Goal: Navigation & Orientation: Understand site structure

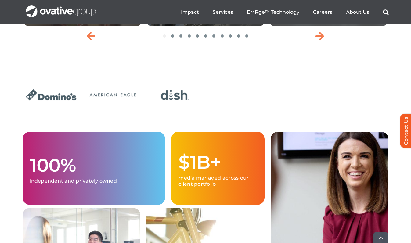
scroll to position [1453, 0]
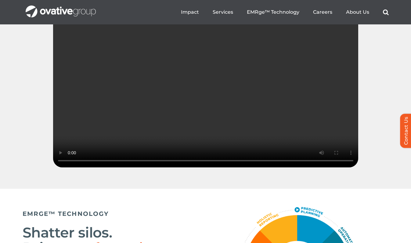
scroll to position [899, 0]
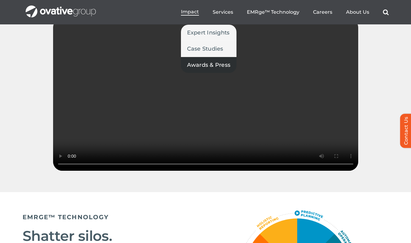
click at [212, 62] on span "Awards & Press" at bounding box center [209, 65] width 44 height 9
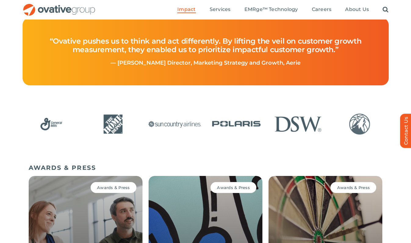
scroll to position [155, 0]
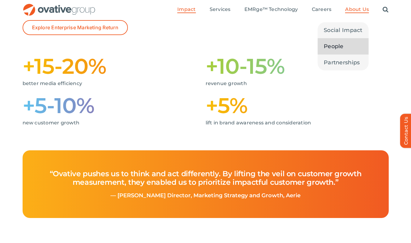
click at [339, 48] on span "People" at bounding box center [334, 46] width 20 height 9
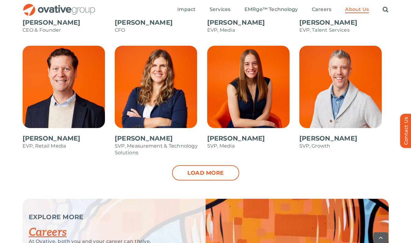
scroll to position [645, 0]
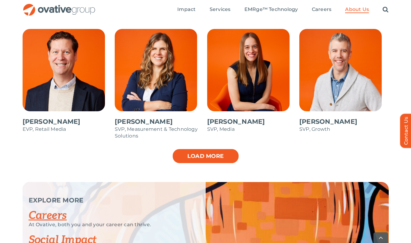
click at [200, 159] on link "Load more" at bounding box center [205, 156] width 67 height 15
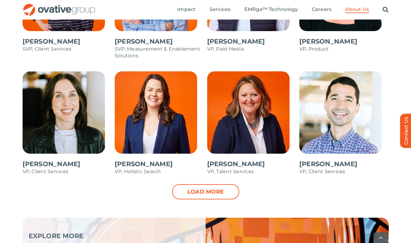
scroll to position [853, 0]
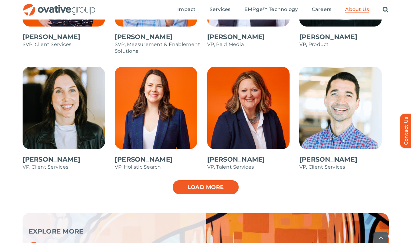
click at [193, 182] on link "Load more" at bounding box center [205, 187] width 67 height 15
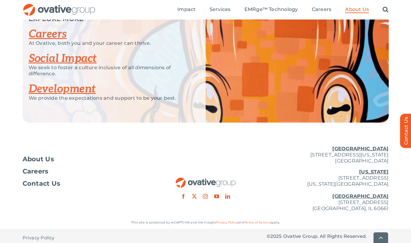
scroll to position [1167, 0]
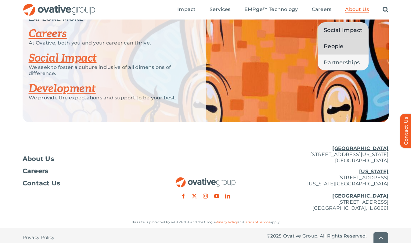
click at [345, 31] on span "Social Impact" at bounding box center [343, 30] width 39 height 9
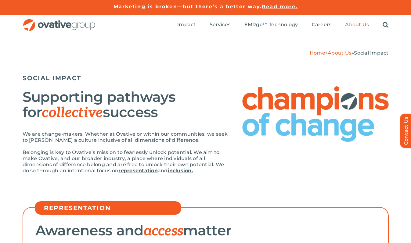
click at [187, 21] on ul "Impact Expert Insights Case Studies Awards & Press Services Media Measurement C…" at bounding box center [282, 25] width 211 height 20
click at [91, 24] on img "OG_Full_horizontal_RGB" at bounding box center [59, 25] width 73 height 13
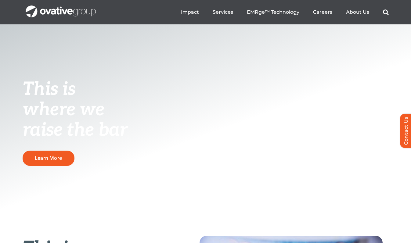
scroll to position [2, 0]
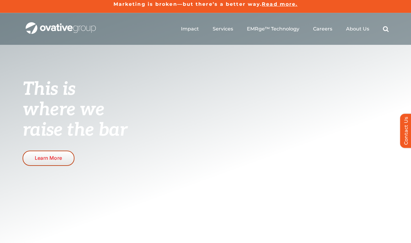
click at [56, 159] on span "Learn More" at bounding box center [48, 158] width 27 height 6
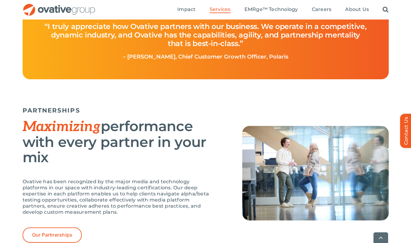
scroll to position [1190, 0]
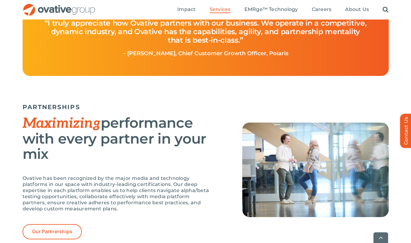
click at [79, 10] on img "OG_Full_horizontal_RGB" at bounding box center [59, 10] width 73 height 13
